Goal: Information Seeking & Learning: Find specific page/section

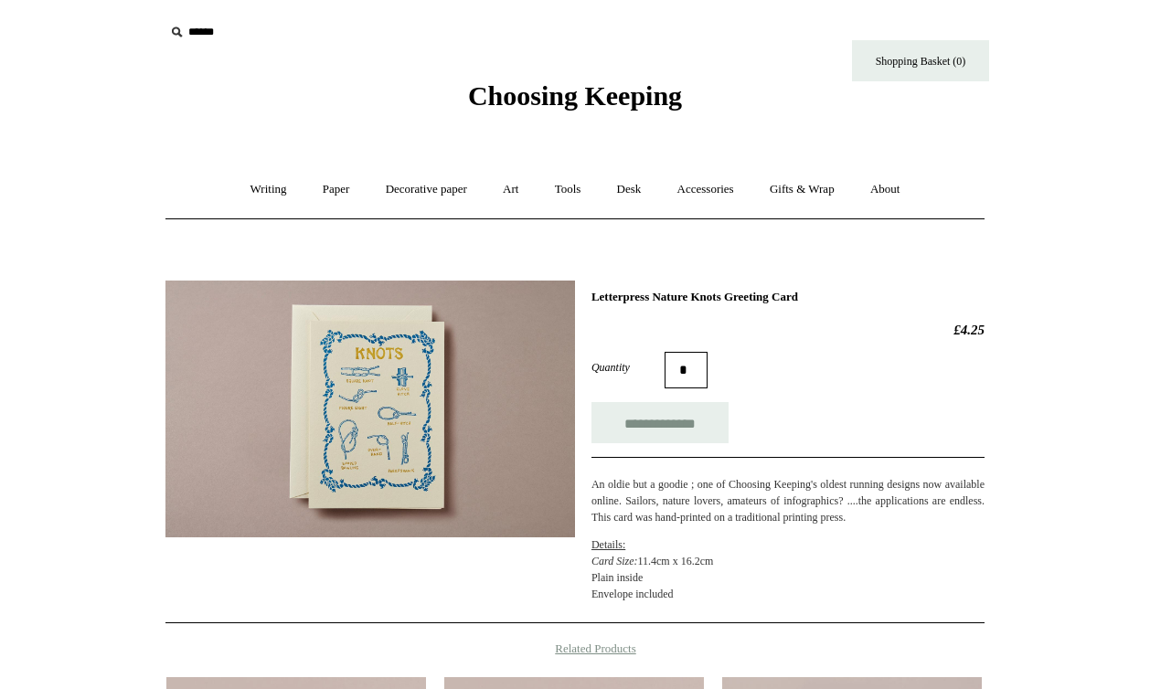
click at [572, 106] on span "Choosing Keeping" at bounding box center [575, 95] width 214 height 30
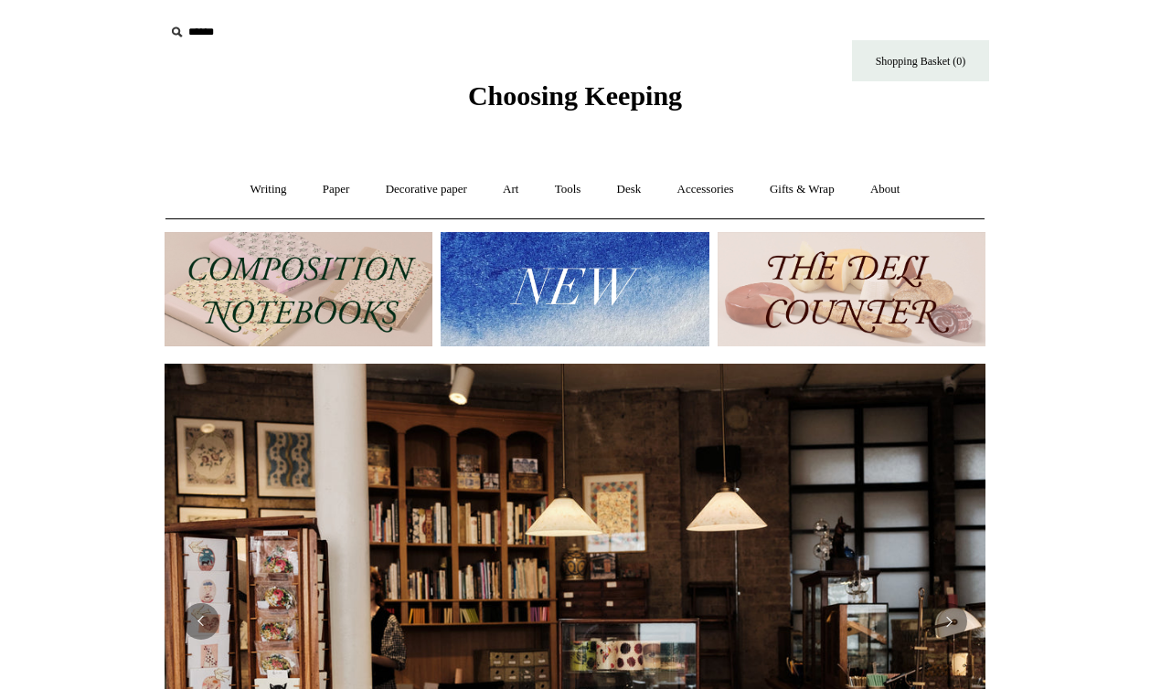
click at [543, 293] on img at bounding box center [575, 289] width 268 height 114
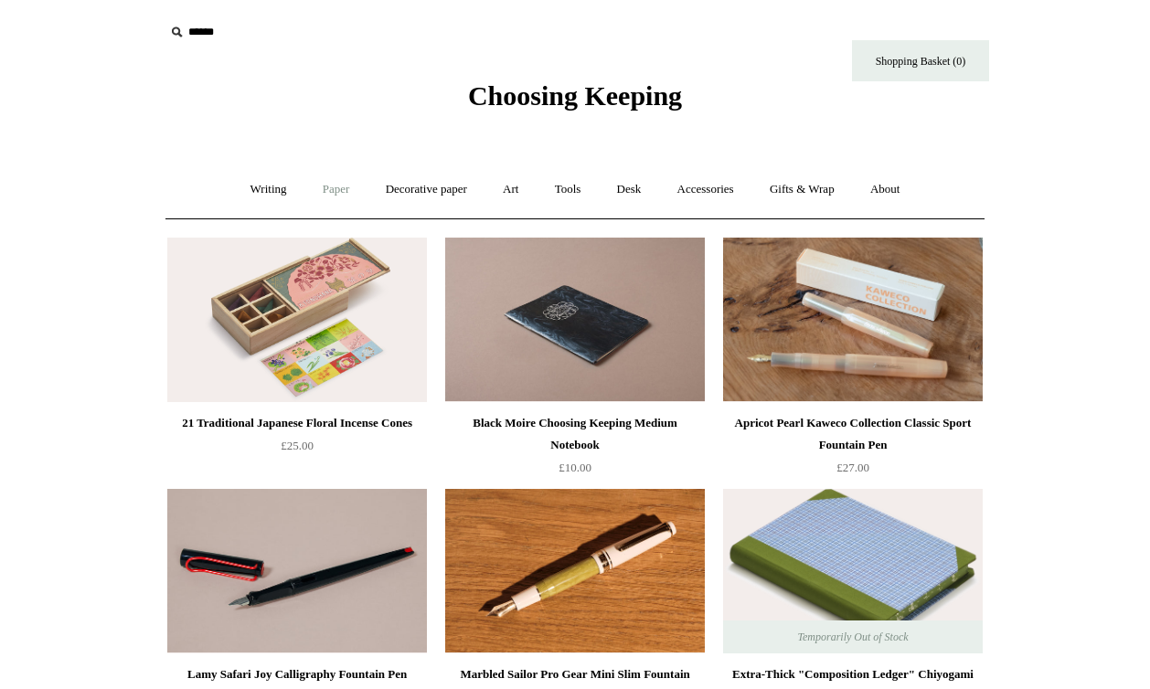
click at [329, 189] on link "Paper +" at bounding box center [336, 189] width 60 height 48
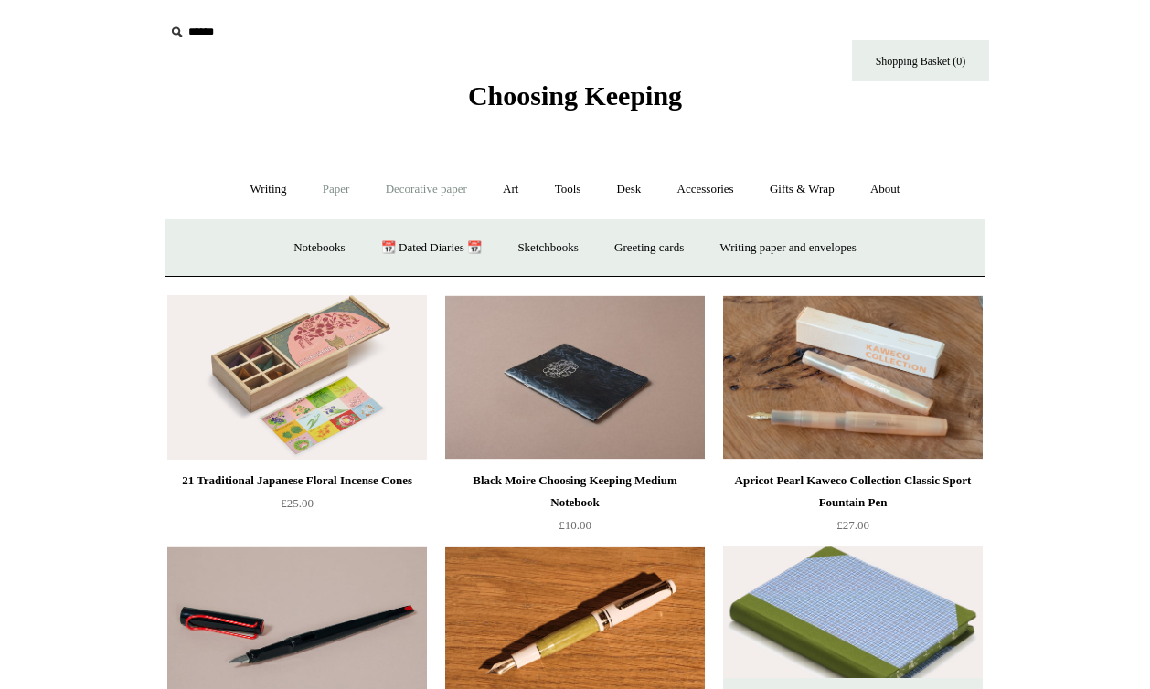
click at [426, 192] on link "Decorative paper +" at bounding box center [426, 189] width 114 height 48
click at [279, 250] on link "All" at bounding box center [297, 248] width 48 height 48
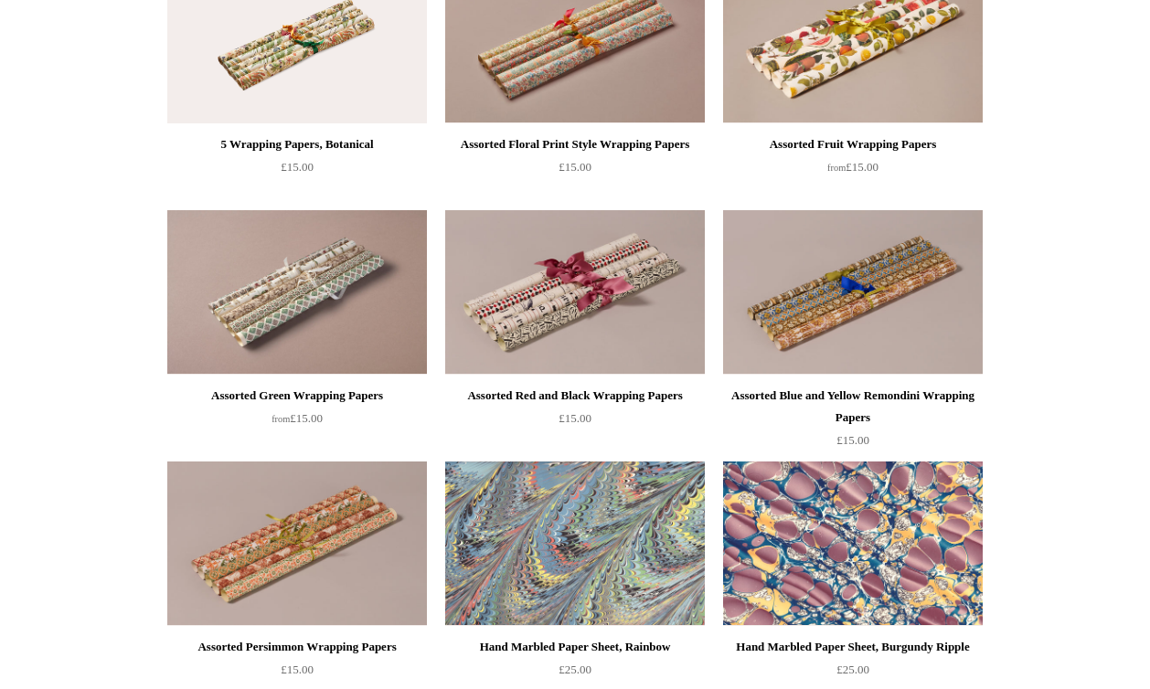
scroll to position [2792, 0]
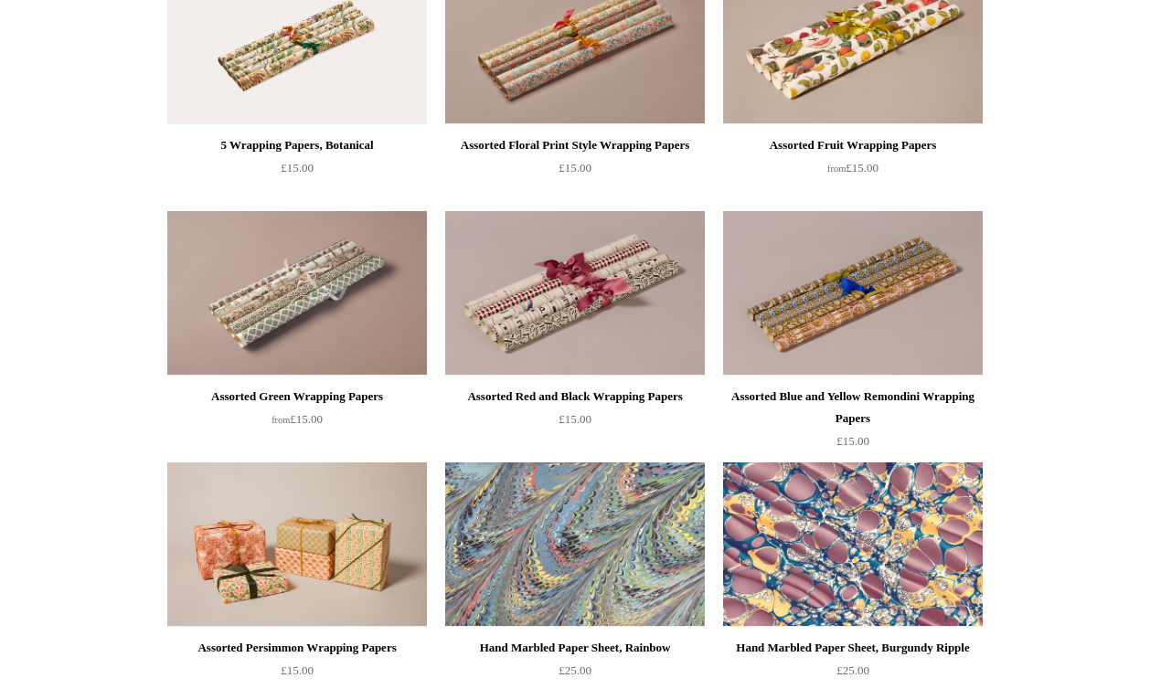
click at [282, 564] on img at bounding box center [297, 545] width 260 height 165
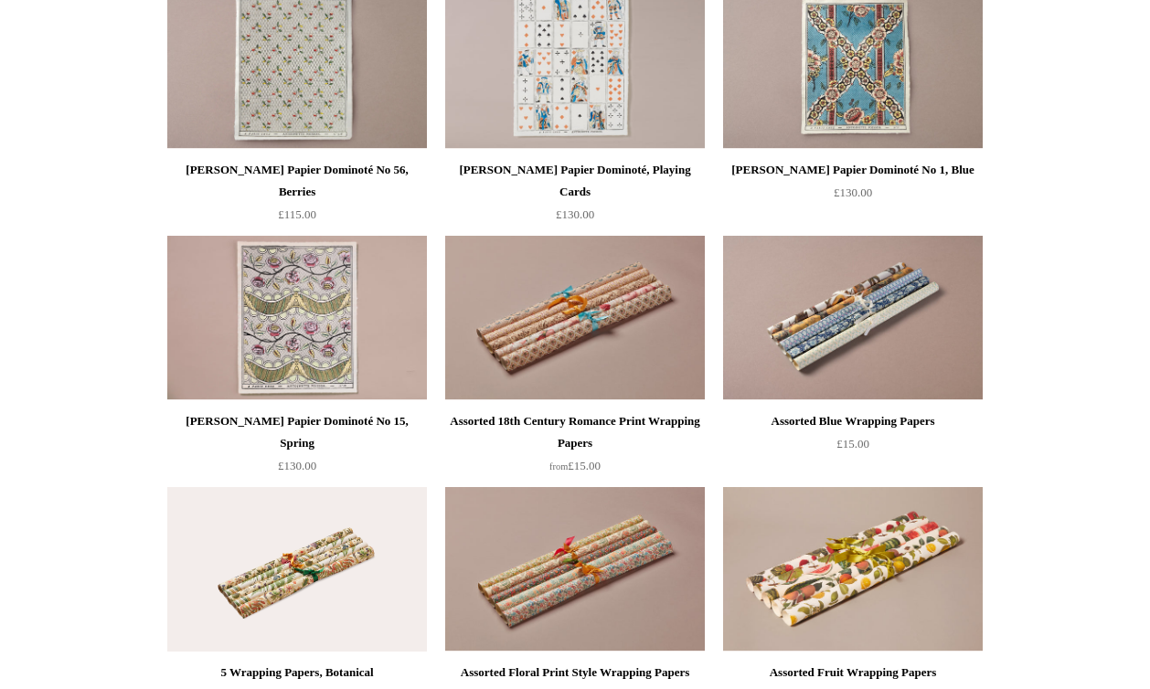
scroll to position [2263, 0]
click at [825, 329] on img at bounding box center [853, 319] width 260 height 165
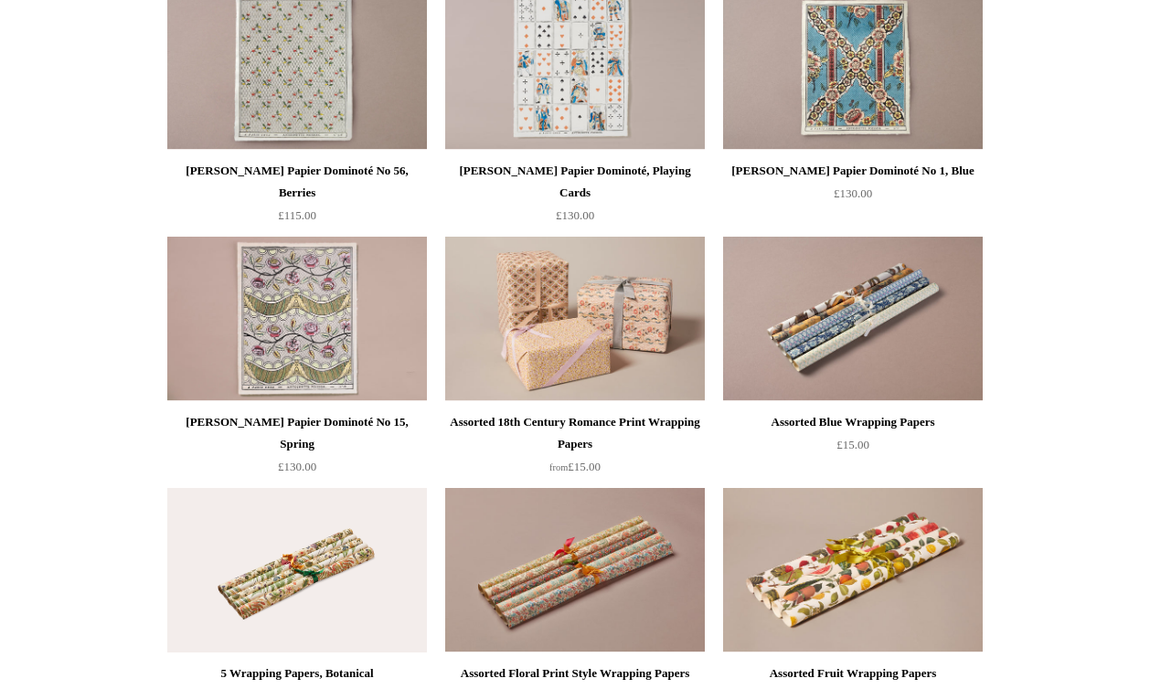
click at [594, 299] on img at bounding box center [575, 319] width 260 height 165
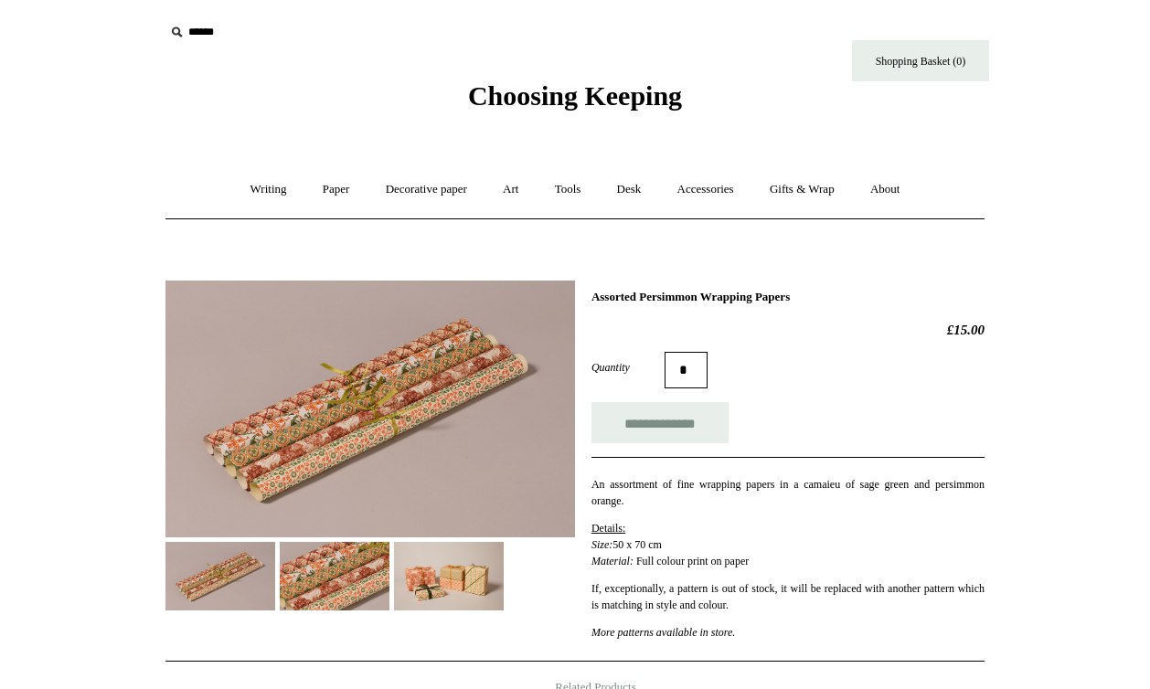
click at [368, 595] on img at bounding box center [335, 576] width 110 height 69
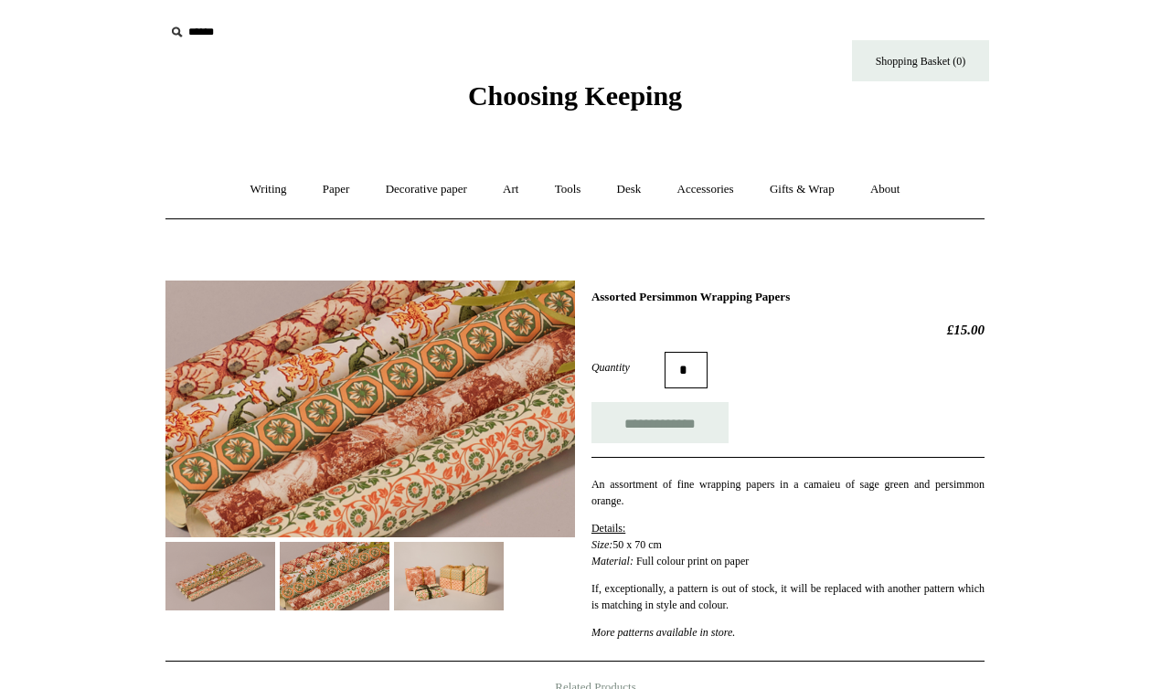
click at [442, 597] on img at bounding box center [449, 576] width 110 height 69
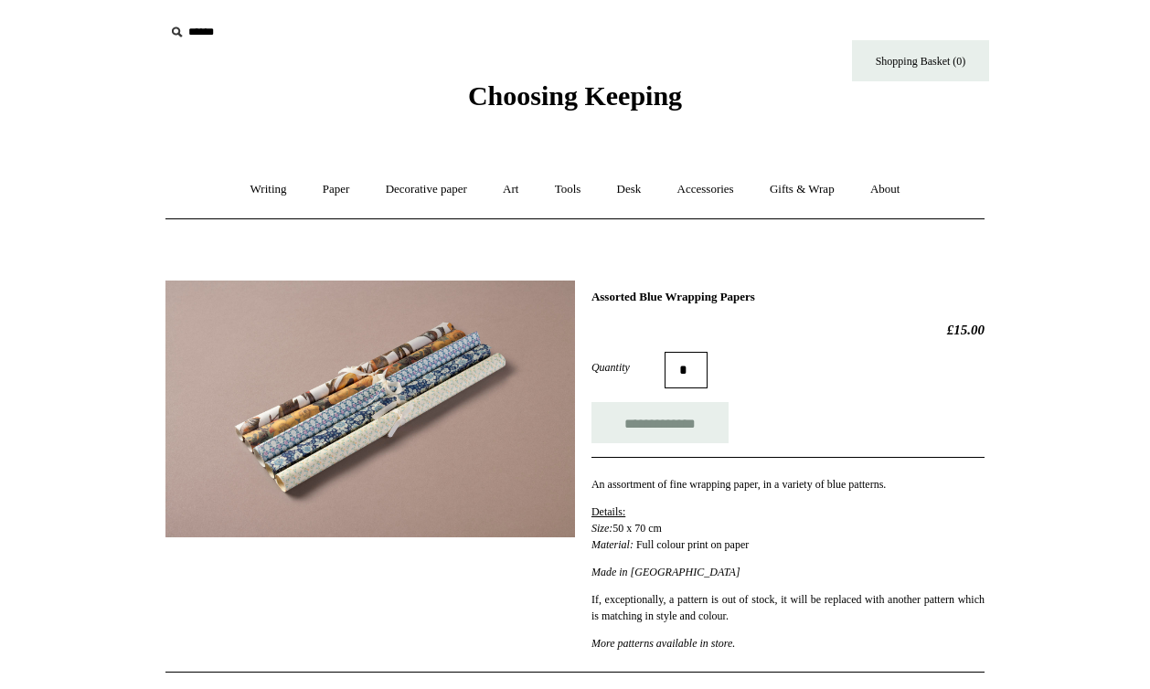
click at [342, 396] on img at bounding box center [370, 409] width 410 height 257
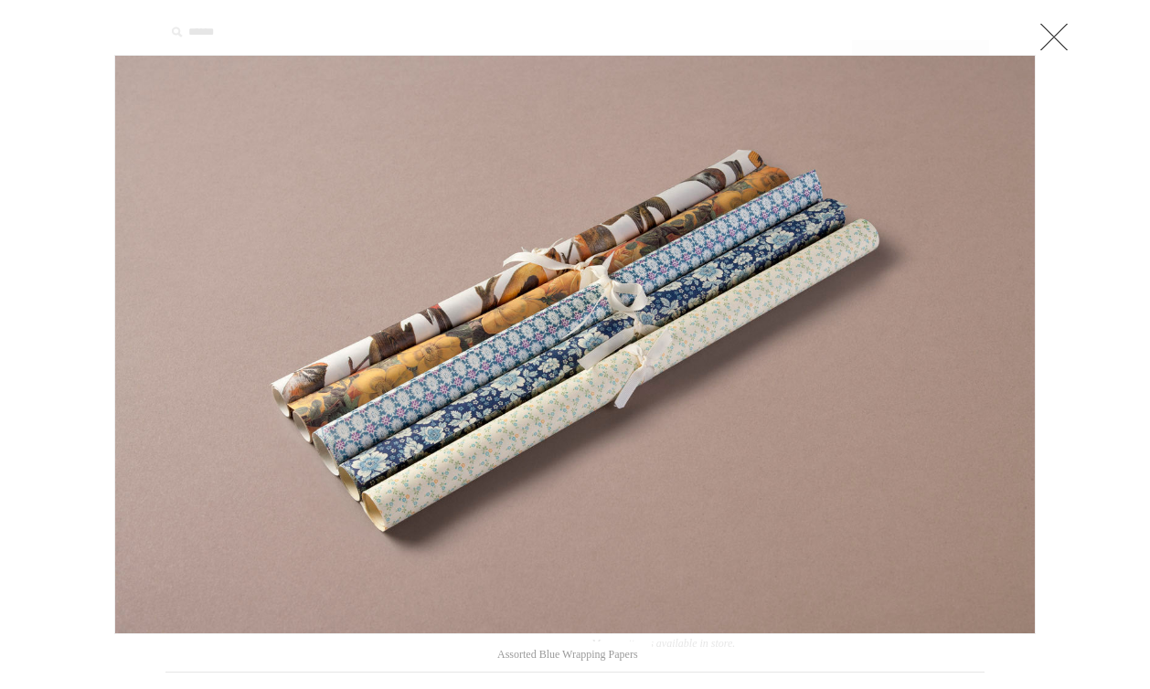
click at [1059, 35] on link at bounding box center [1054, 36] width 37 height 37
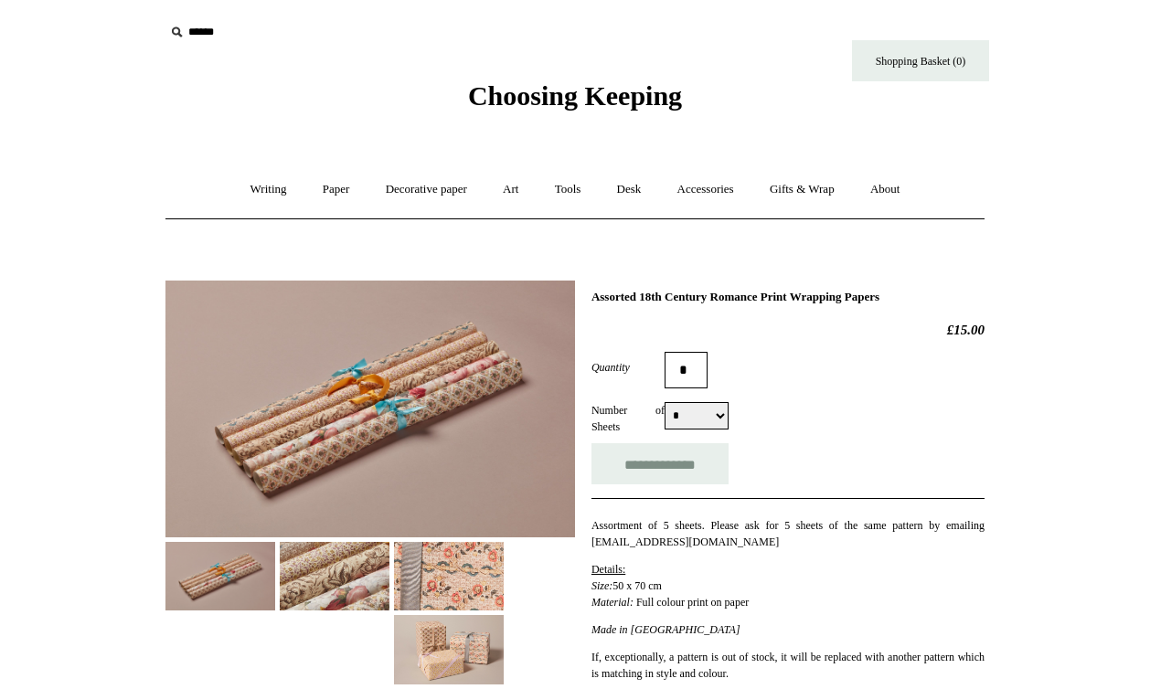
click at [373, 587] on img at bounding box center [335, 576] width 110 height 69
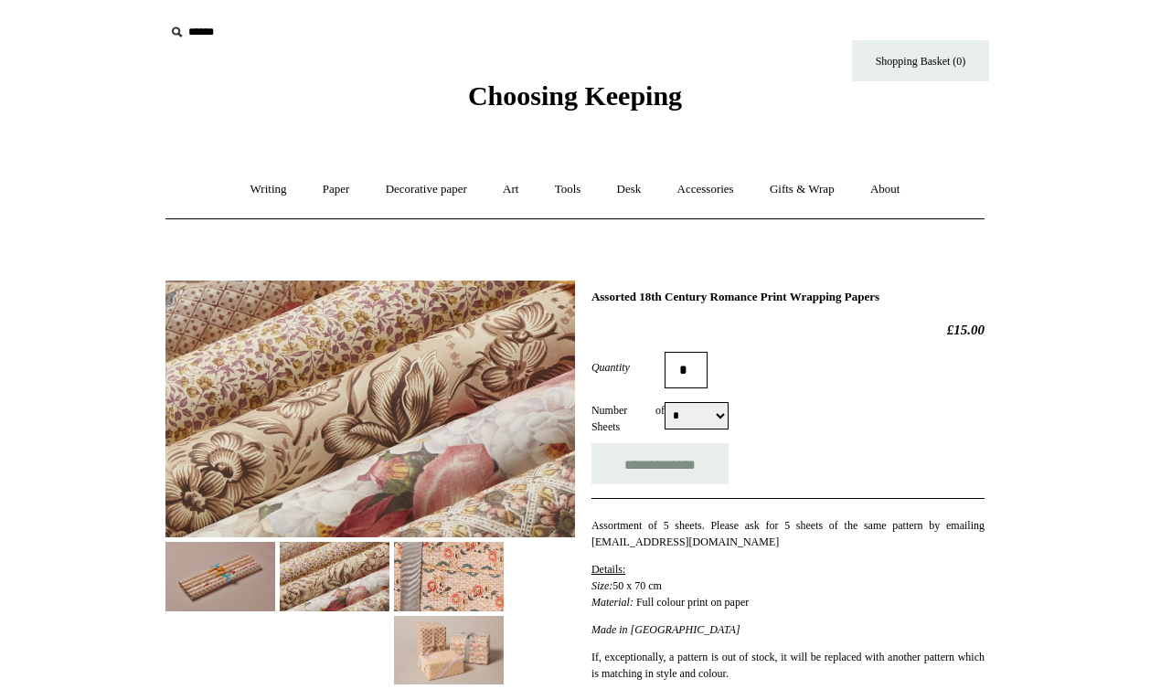
click at [467, 644] on img at bounding box center [449, 650] width 110 height 69
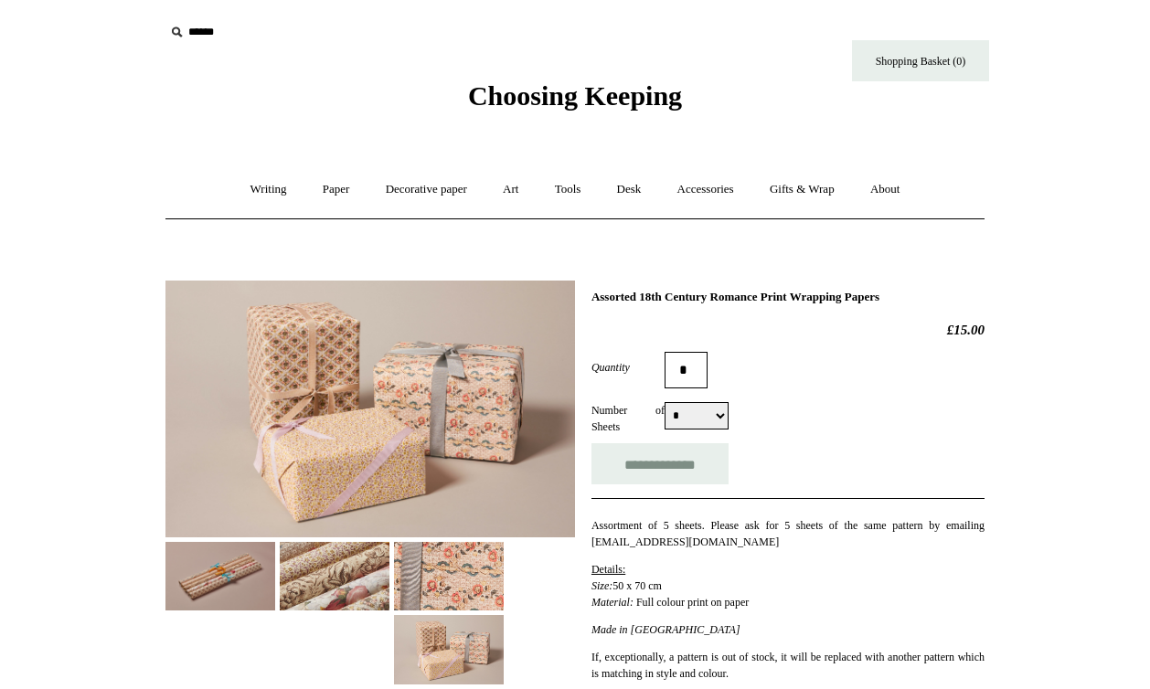
click at [468, 567] on img at bounding box center [449, 576] width 110 height 69
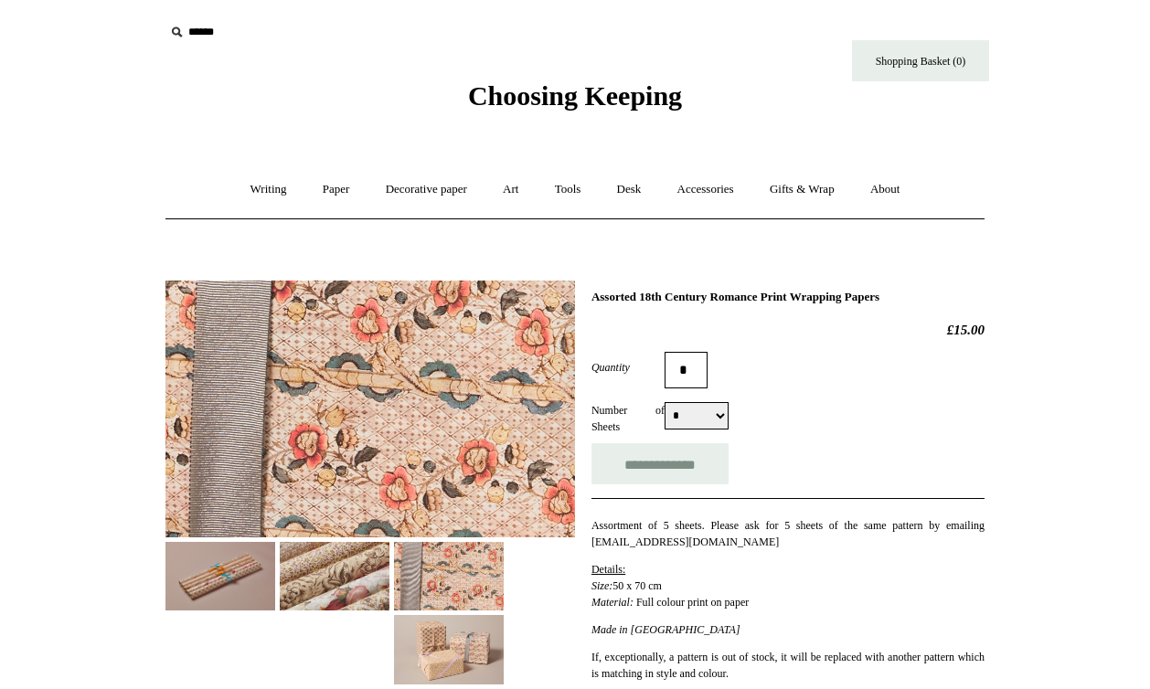
click at [207, 559] on img at bounding box center [220, 576] width 110 height 69
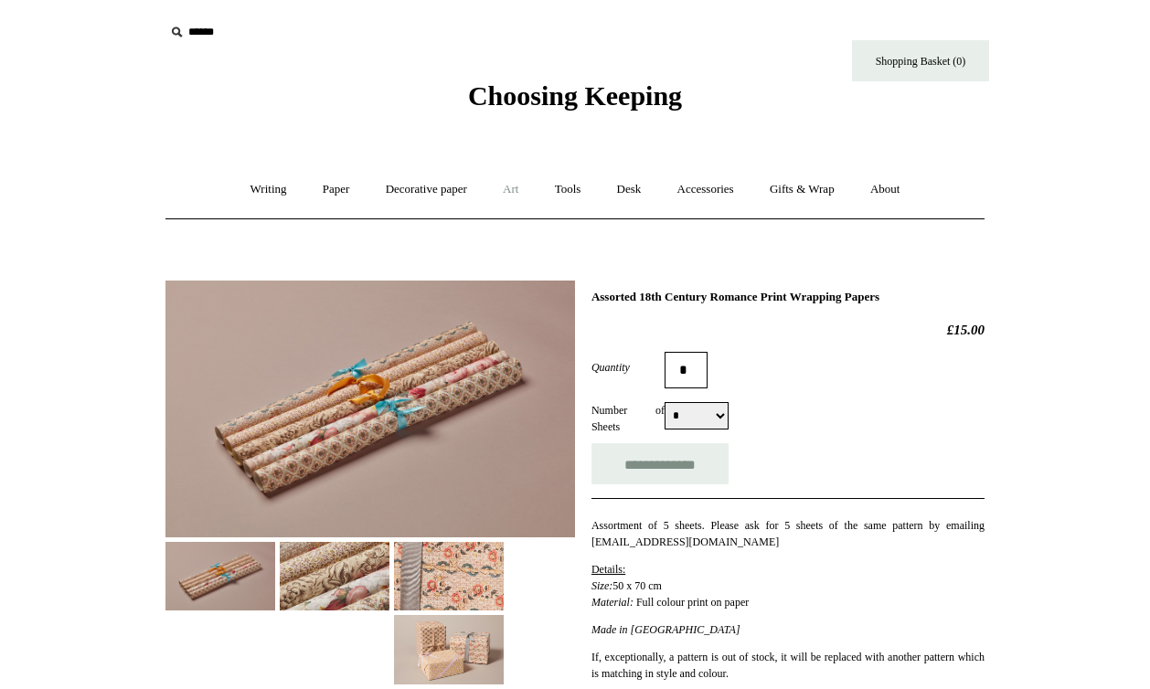
click at [519, 188] on link "Art +" at bounding box center [510, 189] width 48 height 48
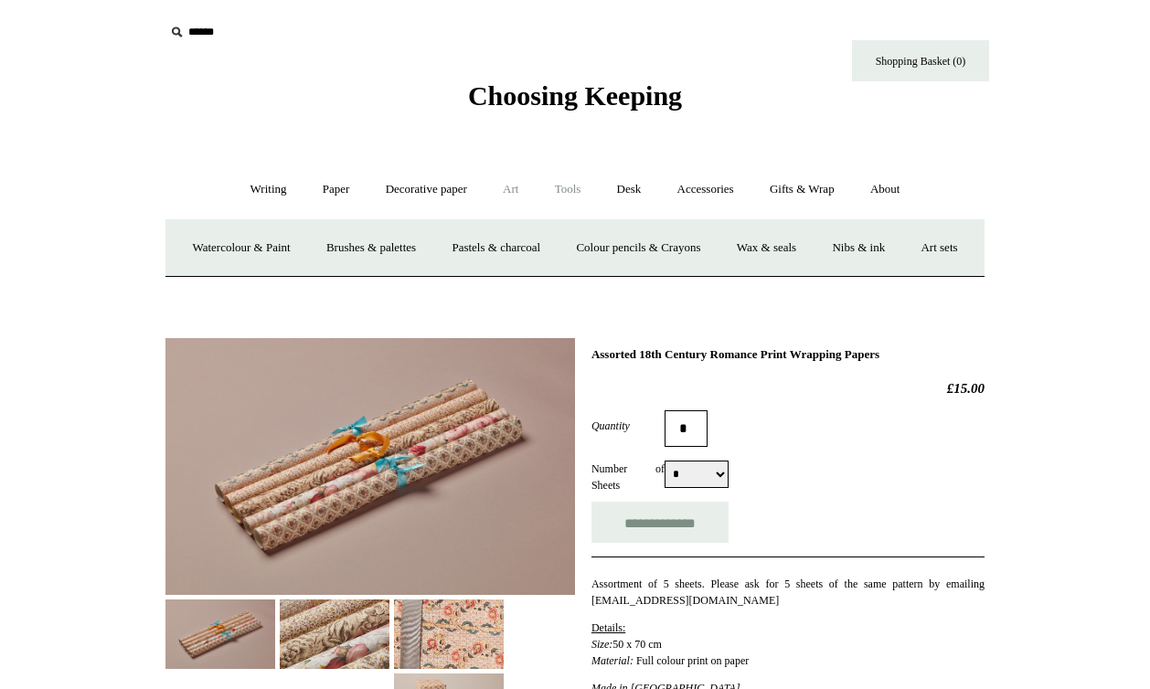
click at [572, 197] on link "Tools +" at bounding box center [567, 189] width 59 height 48
click at [644, 186] on link "Desk +" at bounding box center [630, 189] width 58 height 48
click at [478, 248] on link "Boxes & archiving" at bounding box center [459, 248] width 122 height 48
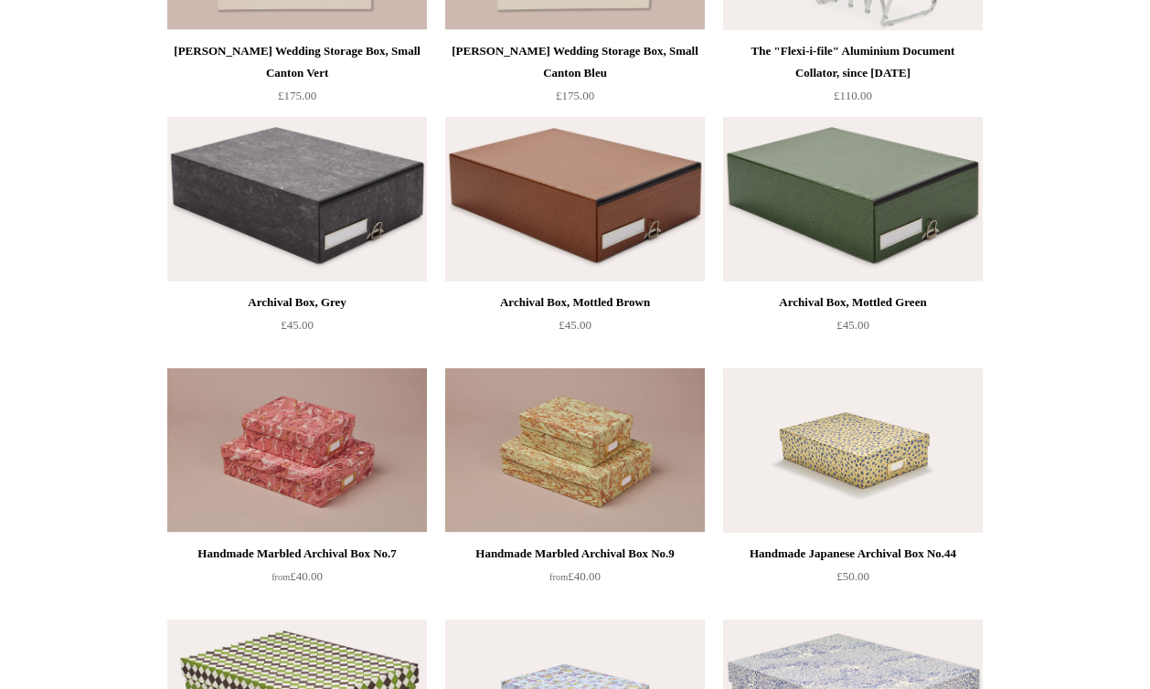
scroll to position [676, 0]
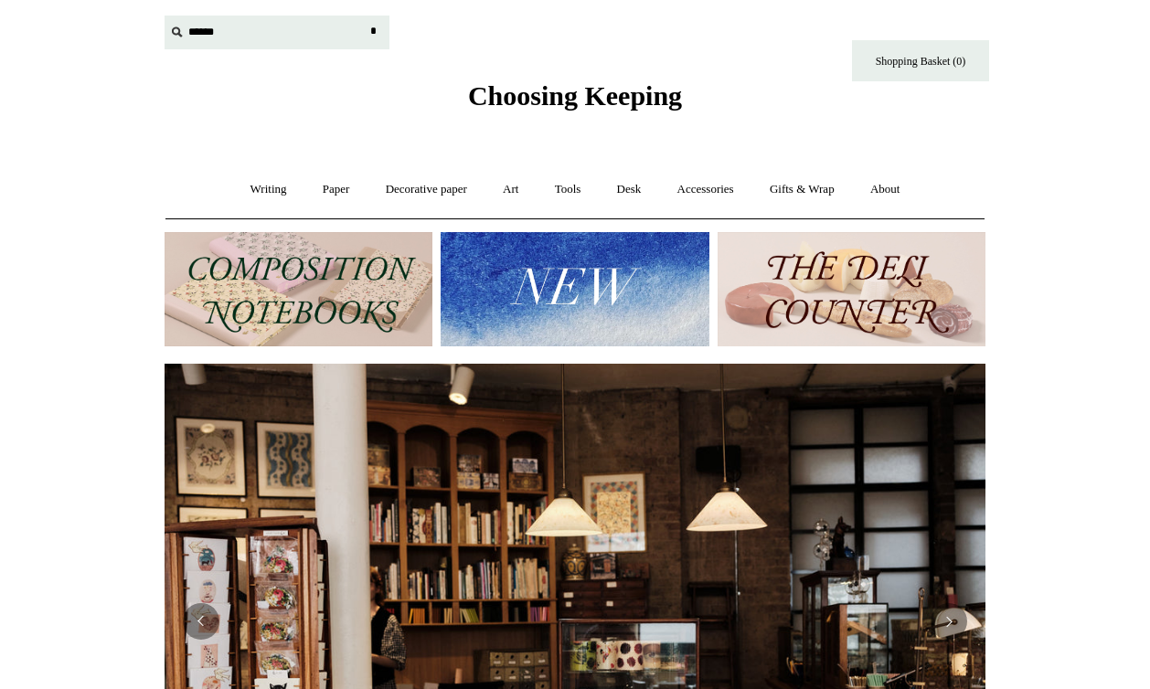
click at [201, 31] on input "text" at bounding box center [277, 33] width 225 height 34
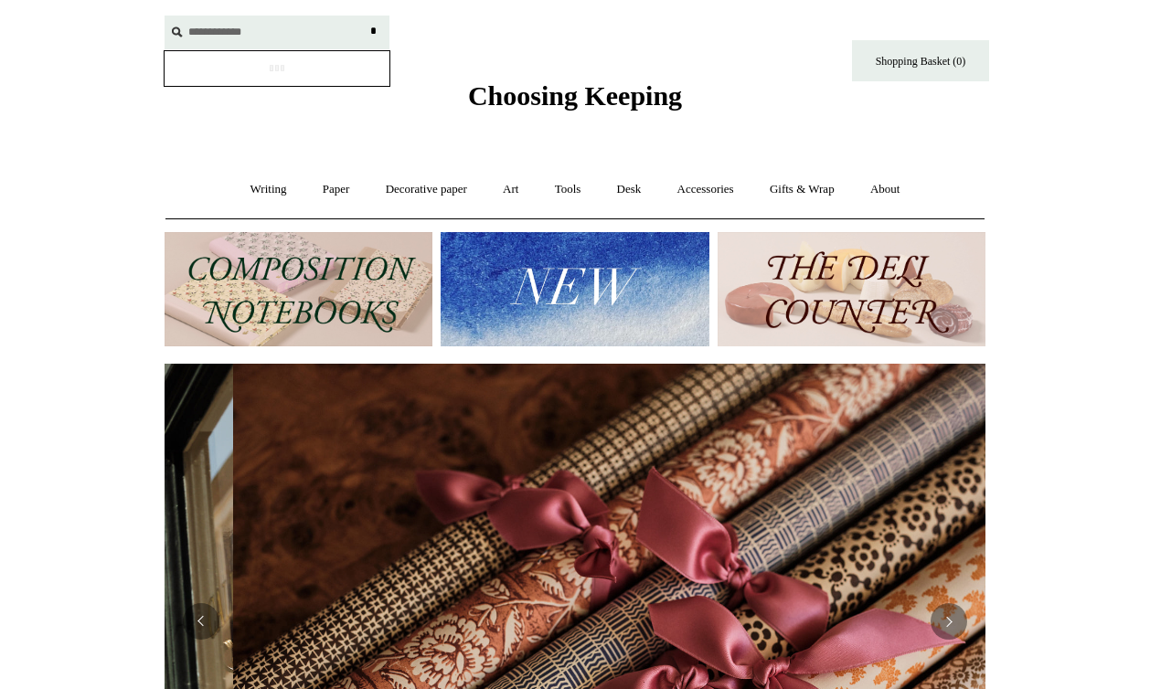
scroll to position [0, 1642]
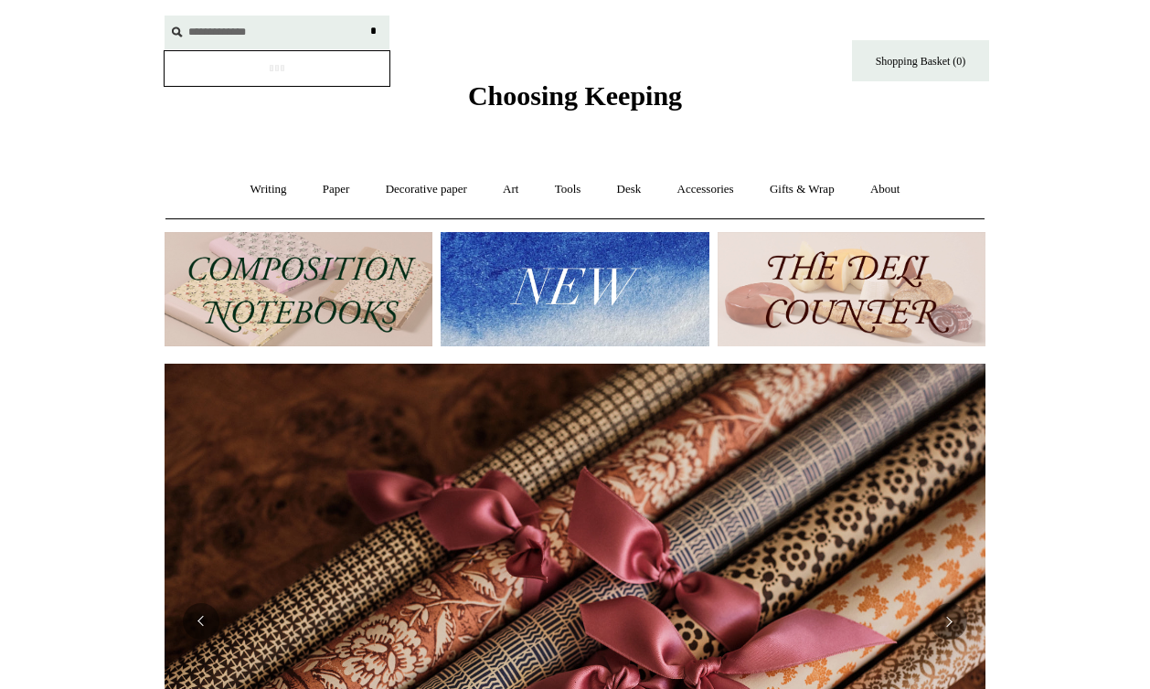
type input "**********"
click at [364, 16] on input "*" at bounding box center [373, 32] width 18 height 32
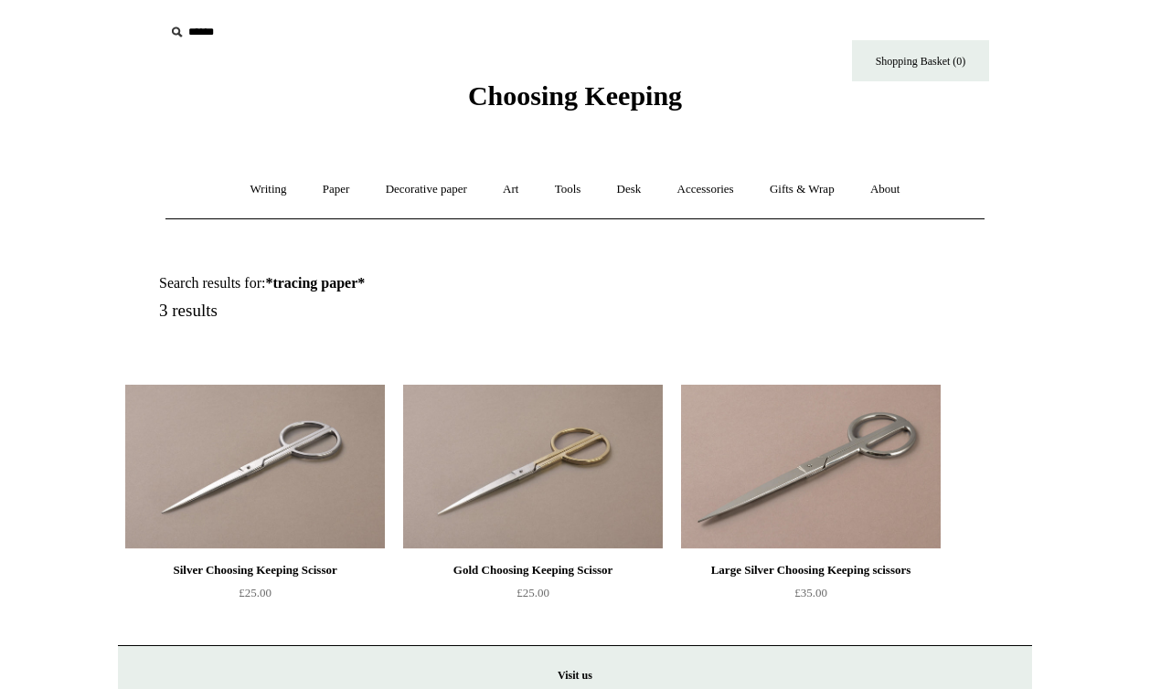
scroll to position [131, 0]
